Goal: Information Seeking & Learning: Learn about a topic

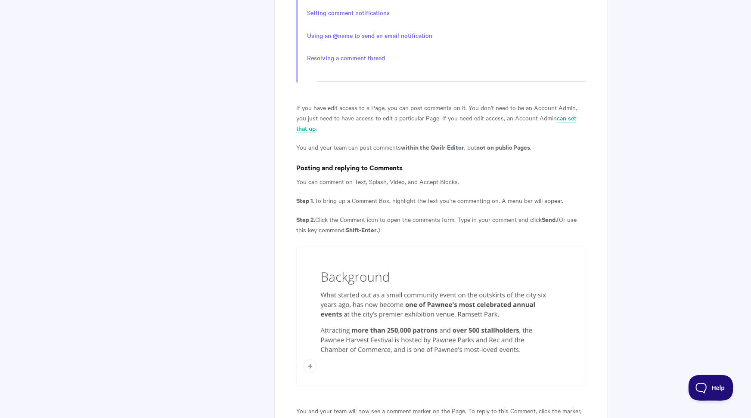
scroll to position [390, 0]
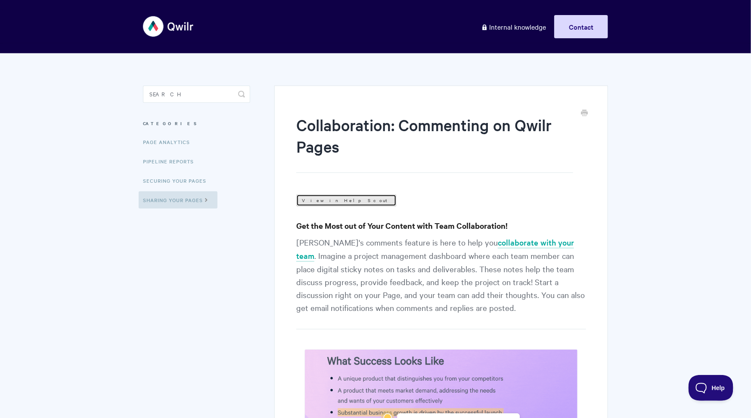
click at [331, 200] on link "View in Help Scout" at bounding box center [346, 201] width 100 height 12
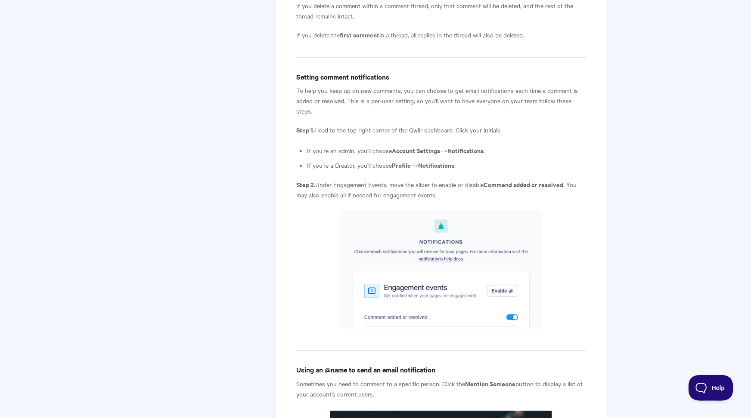
scroll to position [1499, 0]
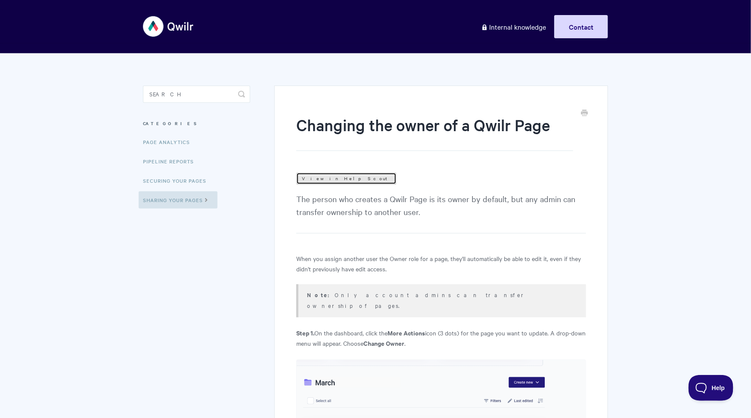
click at [328, 175] on link "View in Help Scout" at bounding box center [346, 179] width 100 height 12
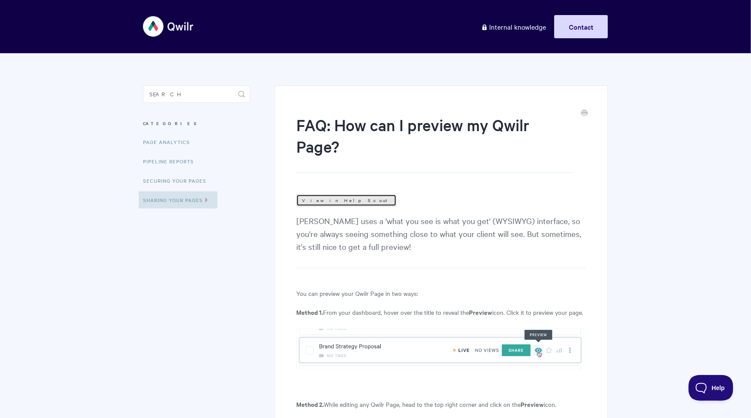
click at [323, 201] on link "View in Help Scout" at bounding box center [346, 201] width 100 height 12
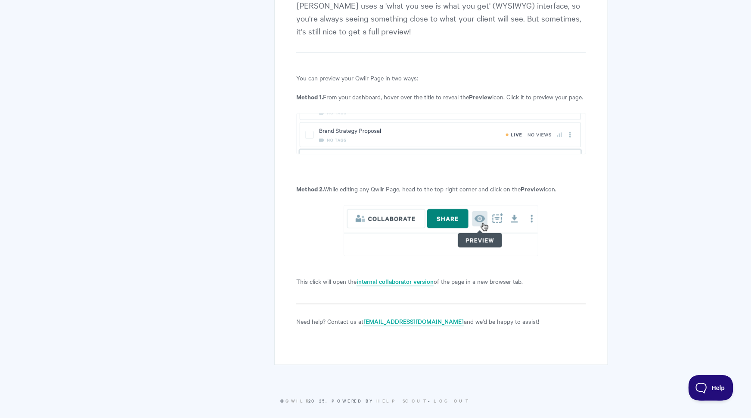
scroll to position [222, 0]
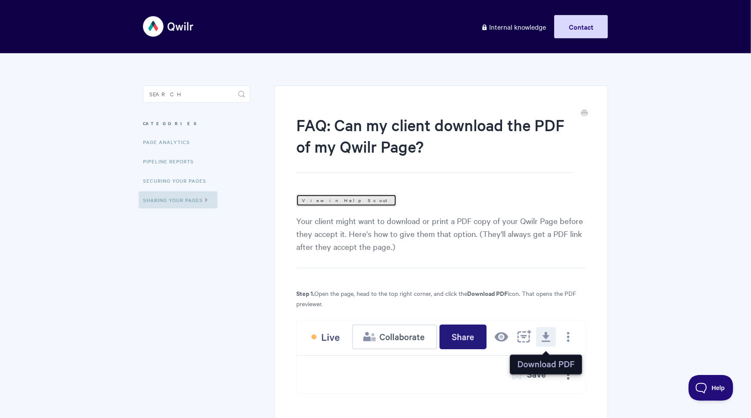
click at [318, 204] on link "View in Help Scout" at bounding box center [346, 201] width 100 height 12
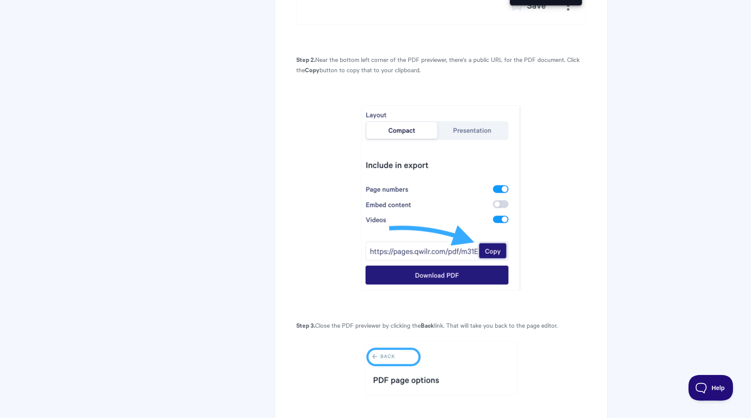
scroll to position [352, 0]
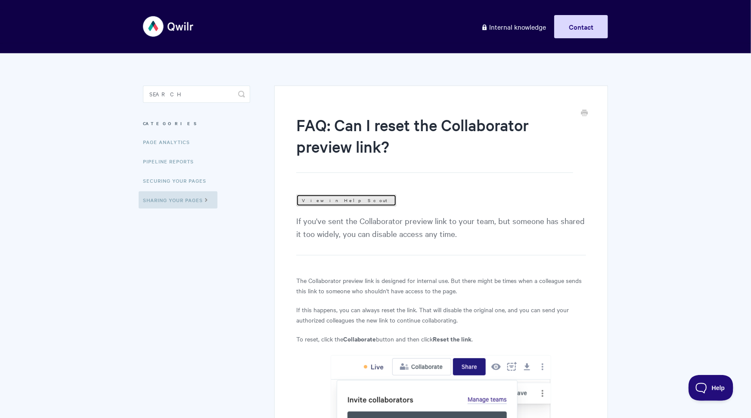
click at [321, 198] on link "View in Help Scout" at bounding box center [346, 201] width 100 height 12
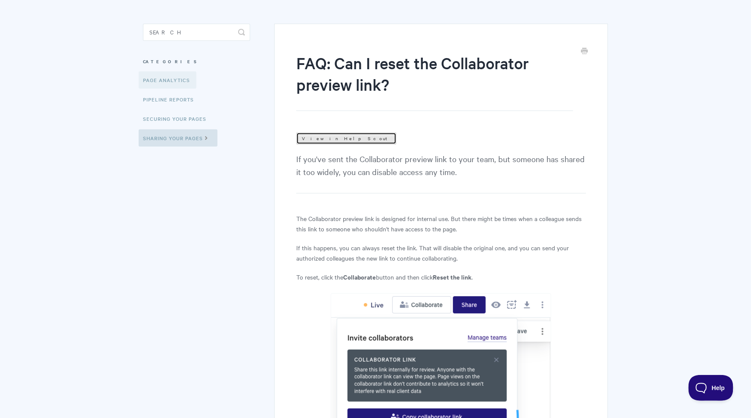
scroll to position [105, 0]
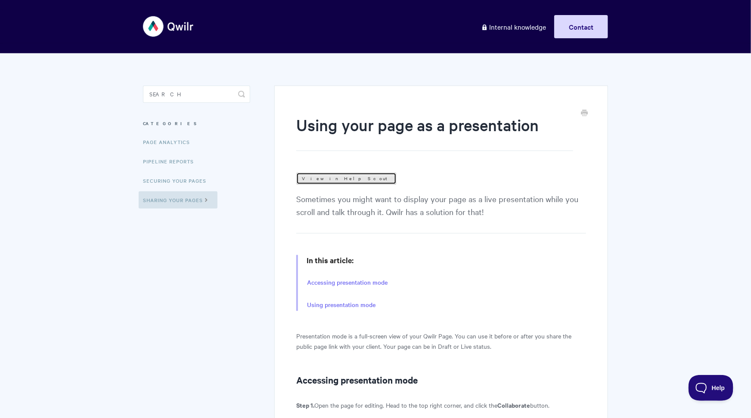
click at [312, 173] on link "View in Help Scout" at bounding box center [346, 179] width 100 height 12
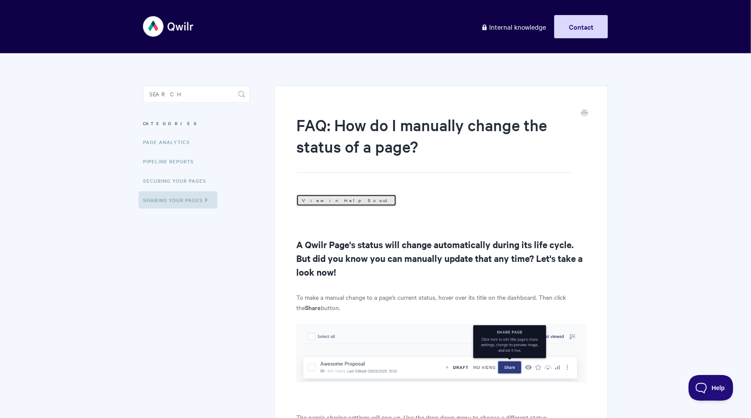
click at [315, 200] on link "View in Help Scout" at bounding box center [346, 201] width 100 height 12
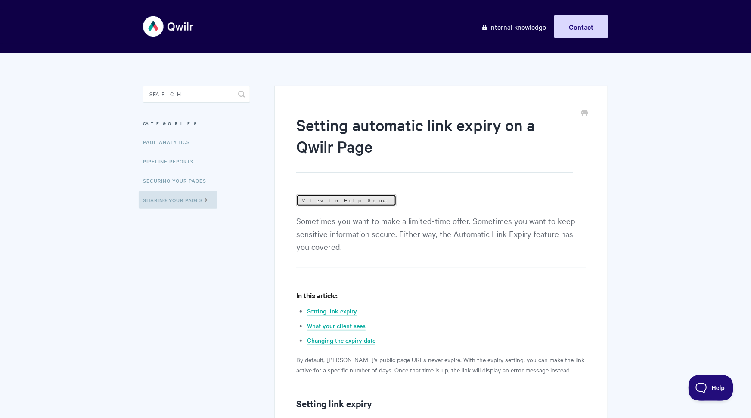
click at [301, 197] on link "View in Help Scout" at bounding box center [346, 201] width 100 height 12
